Goal: Task Accomplishment & Management: Use online tool/utility

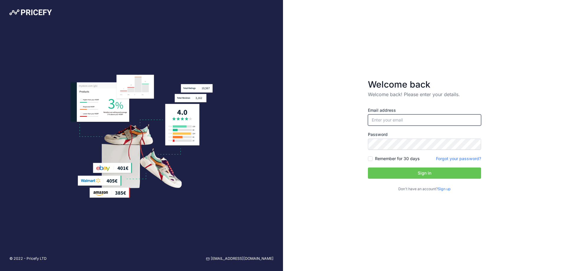
type input "[EMAIL_ADDRESS][DOMAIN_NAME]"
click at [405, 123] on input "[EMAIL_ADDRESS][DOMAIN_NAME]" at bounding box center [424, 119] width 113 height 11
click at [388, 175] on button "Sign in" at bounding box center [424, 172] width 113 height 11
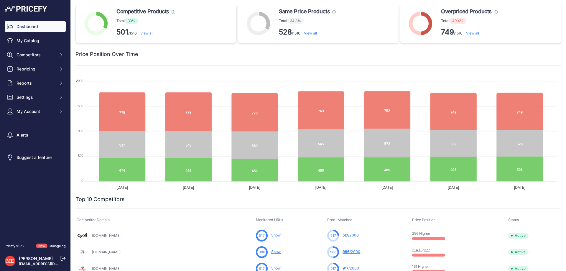
click at [475, 34] on link "View all" at bounding box center [472, 33] width 13 height 4
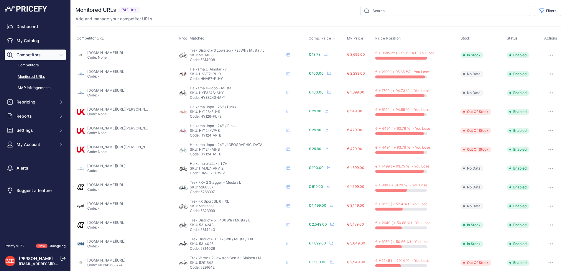
click at [318, 37] on span "Comp. Price" at bounding box center [320, 38] width 23 height 5
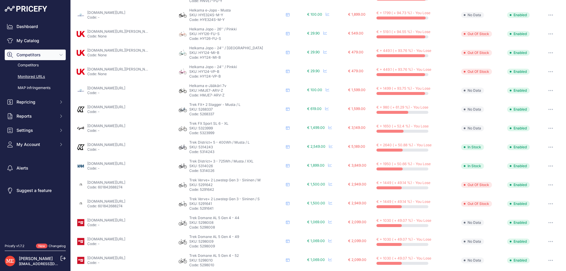
scroll to position [187, 0]
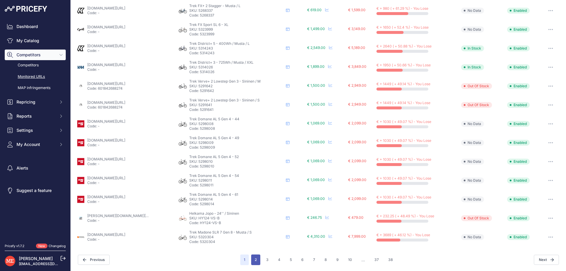
click at [253, 258] on button "2" at bounding box center [255, 259] width 9 height 11
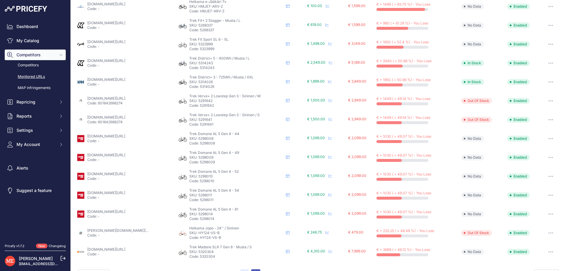
scroll to position [202, 0]
